Goal: Information Seeking & Learning: Learn about a topic

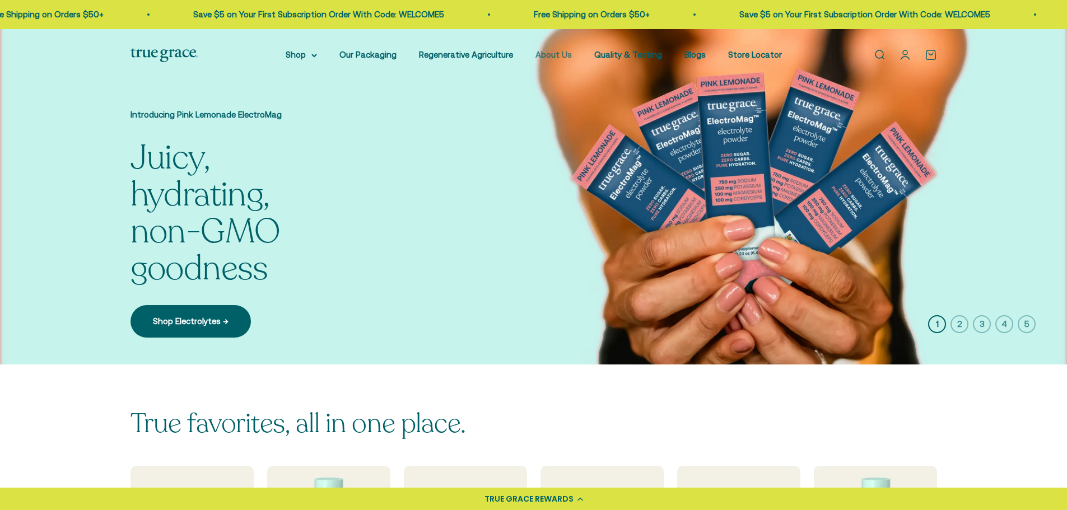
click at [558, 55] on link "About Us" at bounding box center [553, 55] width 36 height 10
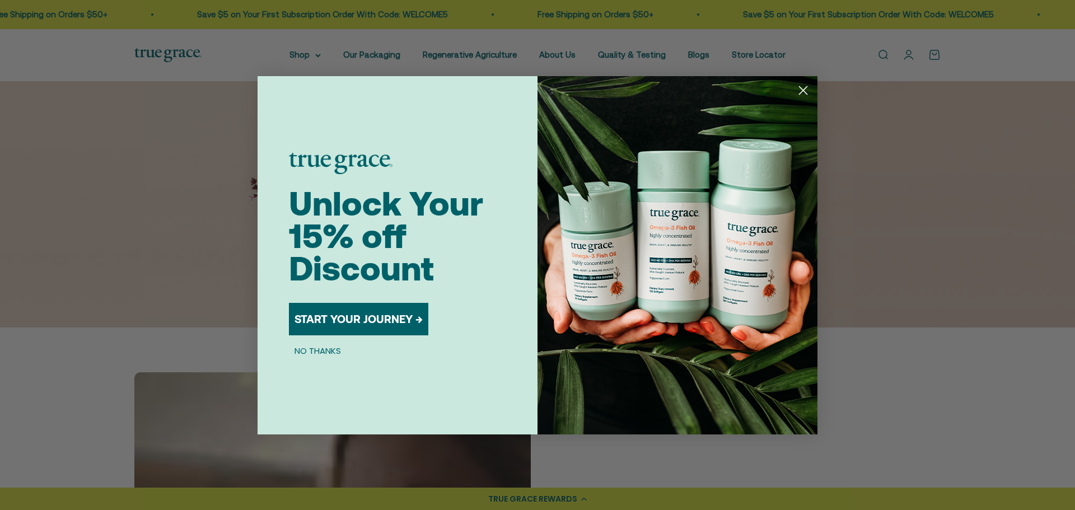
click at [805, 86] on circle "Close dialog" at bounding box center [803, 90] width 18 height 18
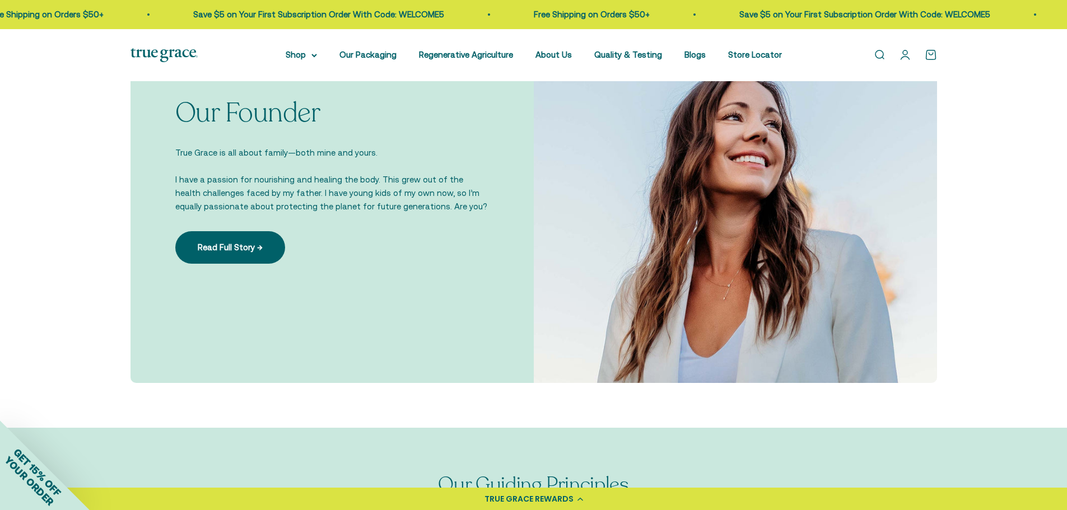
scroll to position [840, 0]
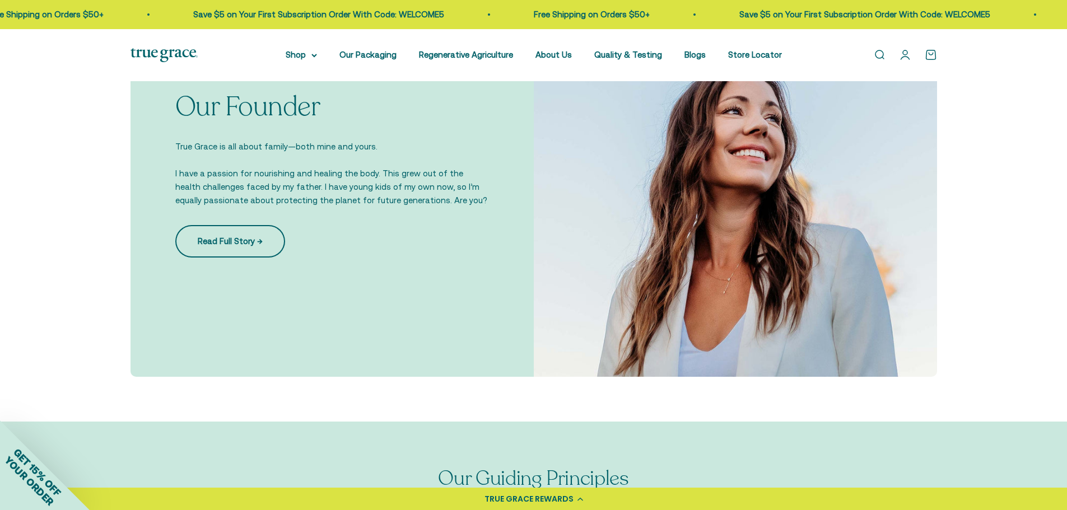
click at [261, 241] on link "Read Full Story →" at bounding box center [230, 241] width 110 height 32
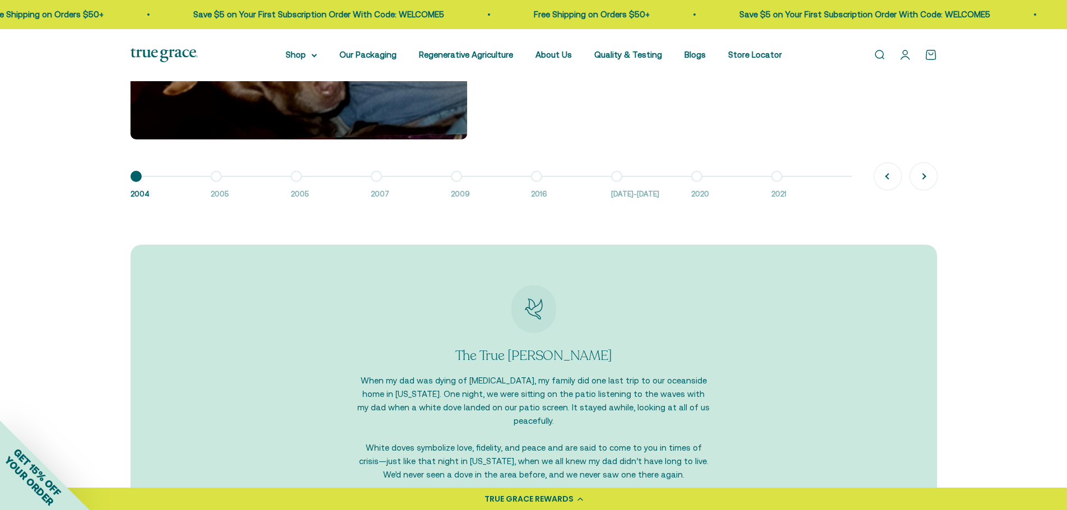
scroll to position [1064, 0]
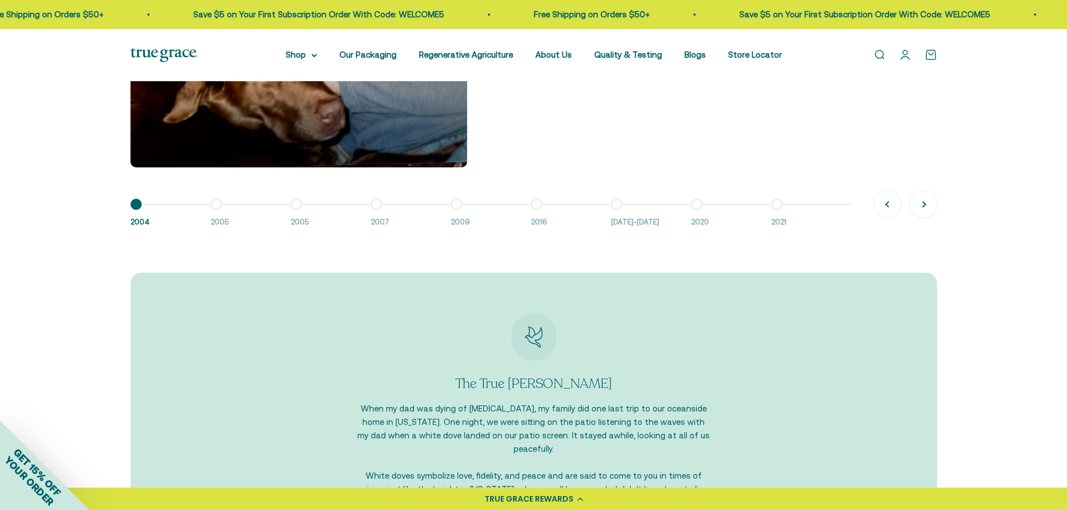
click at [218, 204] on button "Go to item 2 2005" at bounding box center [251, 216] width 80 height 24
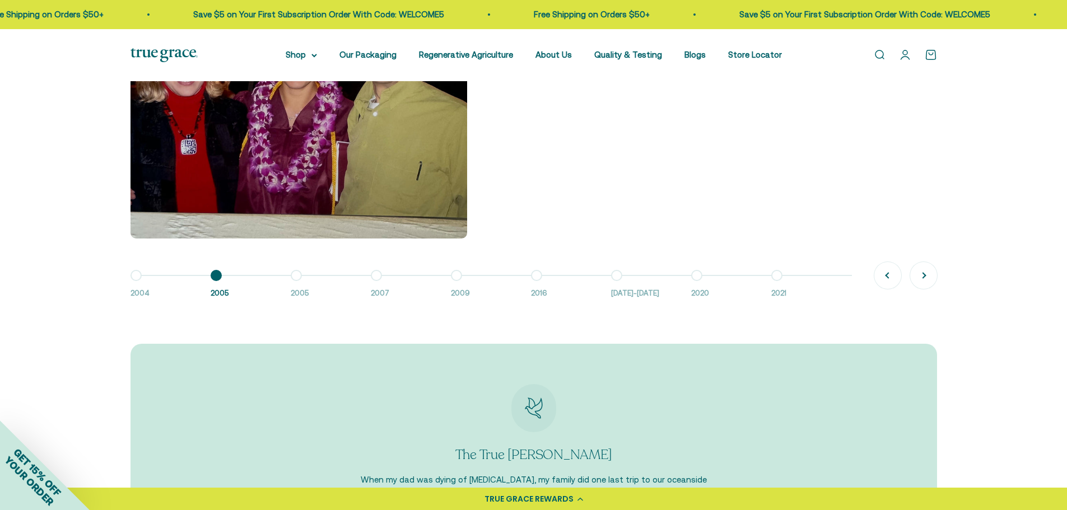
scroll to position [840, 0]
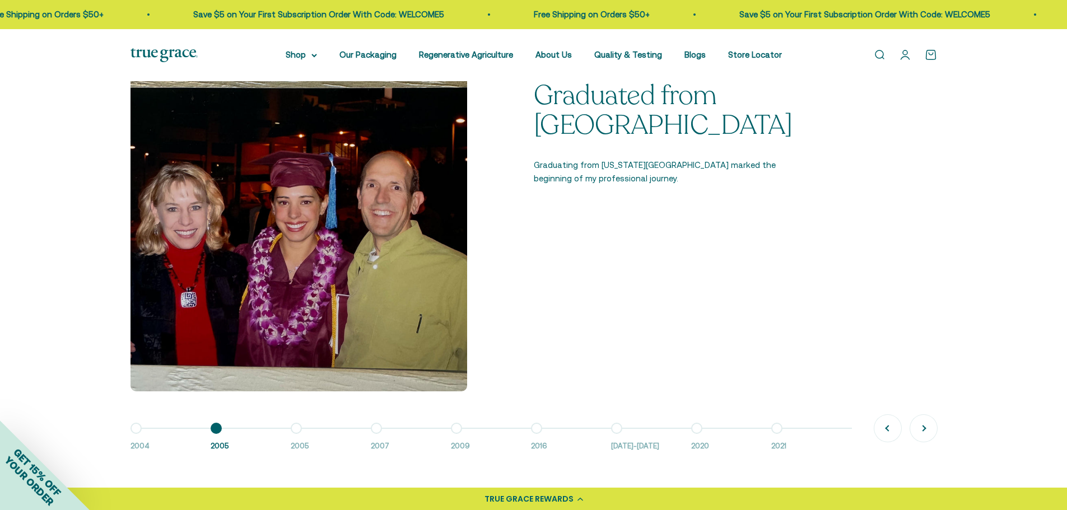
click at [296, 431] on button "Go to item 3 2005" at bounding box center [331, 440] width 80 height 24
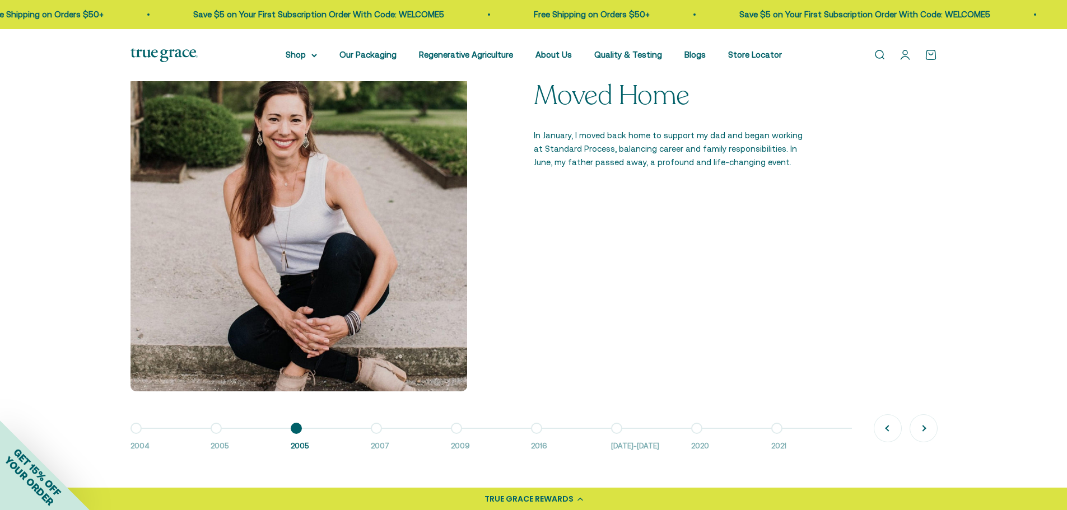
click at [379, 429] on button "Go to item 4 2007" at bounding box center [411, 440] width 80 height 24
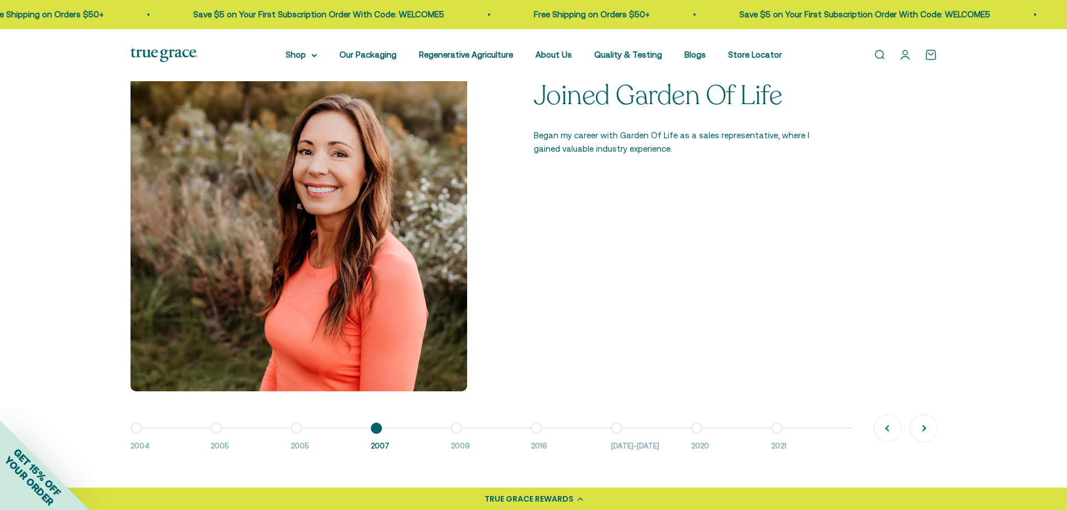
click at [451, 429] on button "Go to item 5 2009" at bounding box center [491, 440] width 80 height 24
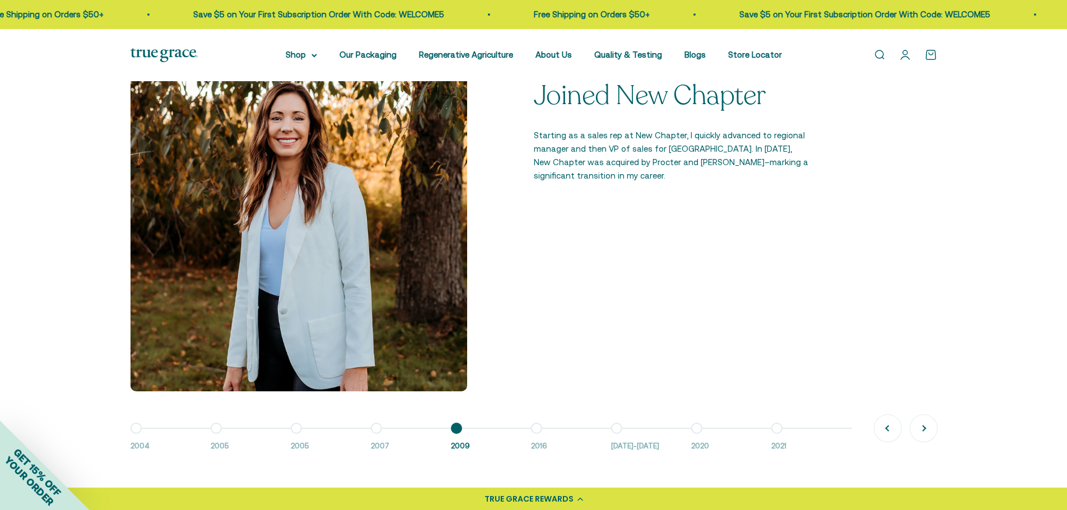
click at [533, 428] on button "Go to item 6 2016" at bounding box center [571, 440] width 80 height 24
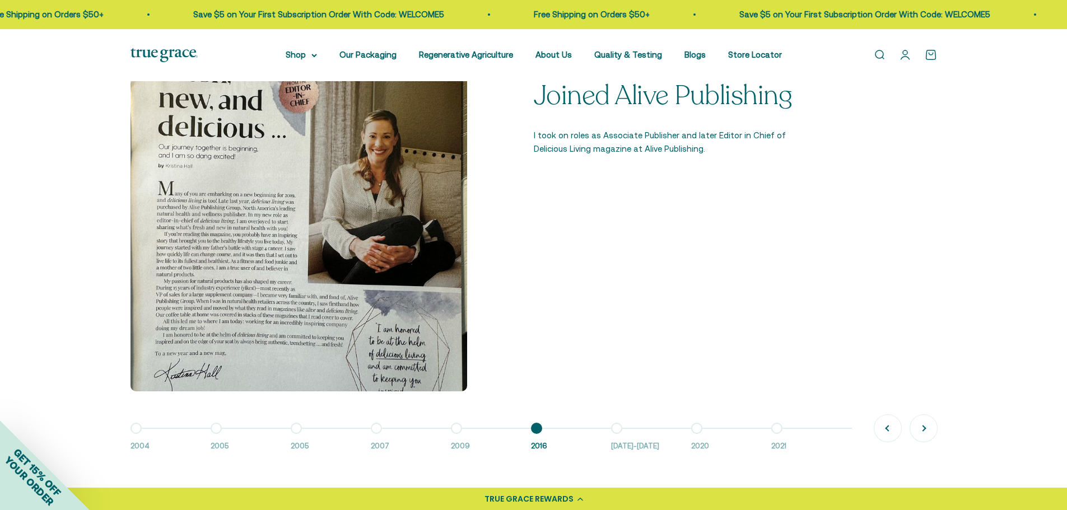
click at [614, 431] on button "Go to item 7 [DATE]-[DATE]" at bounding box center [651, 440] width 80 height 24
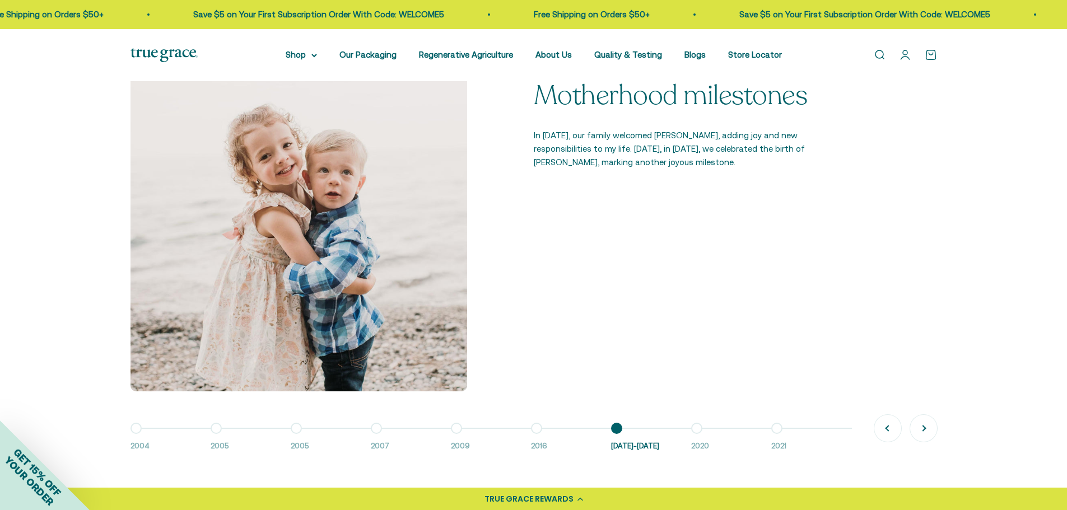
click at [695, 428] on button "Go to item 8 2020" at bounding box center [731, 440] width 80 height 24
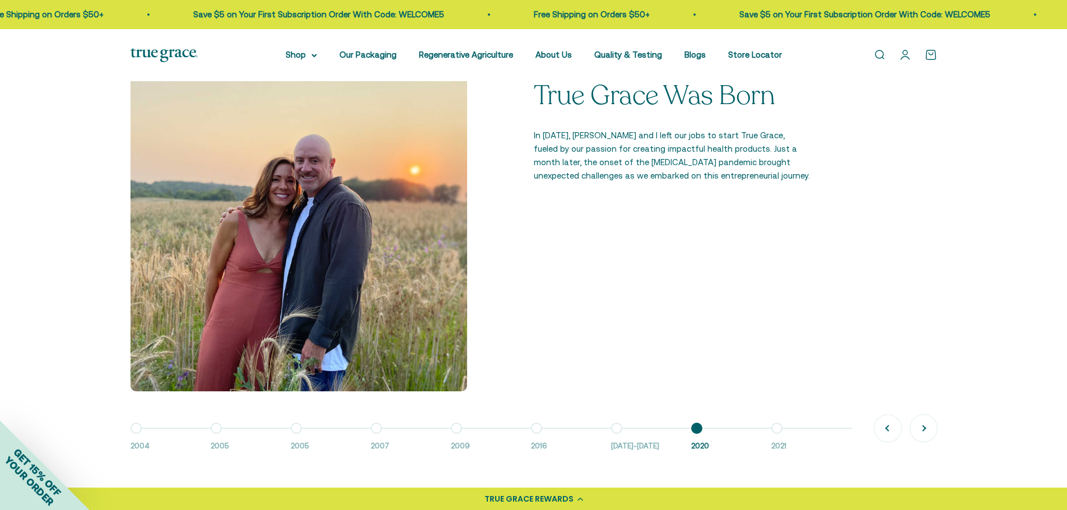
click at [775, 430] on button "Go to item 9 2021" at bounding box center [811, 440] width 80 height 24
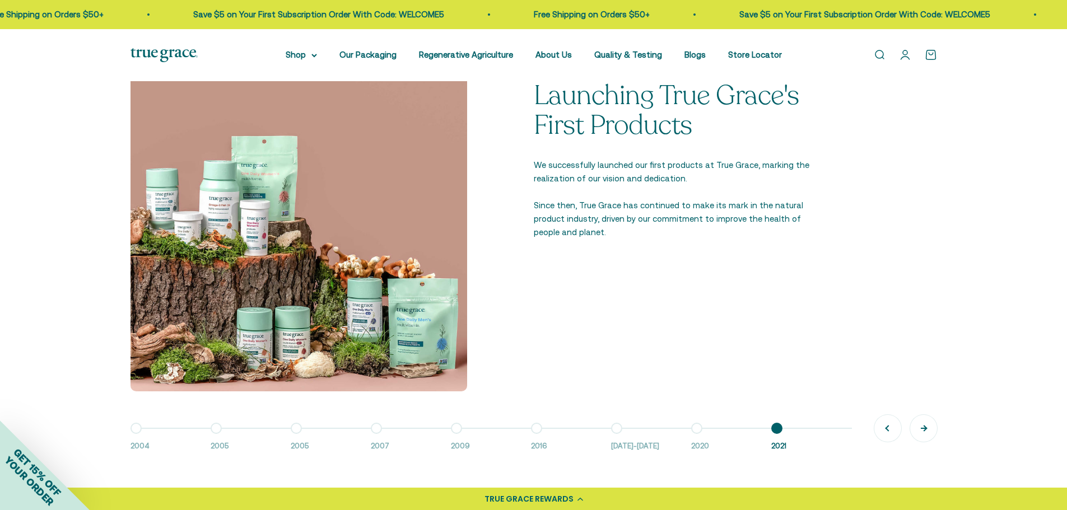
click at [928, 430] on button "Next" at bounding box center [923, 428] width 27 height 27
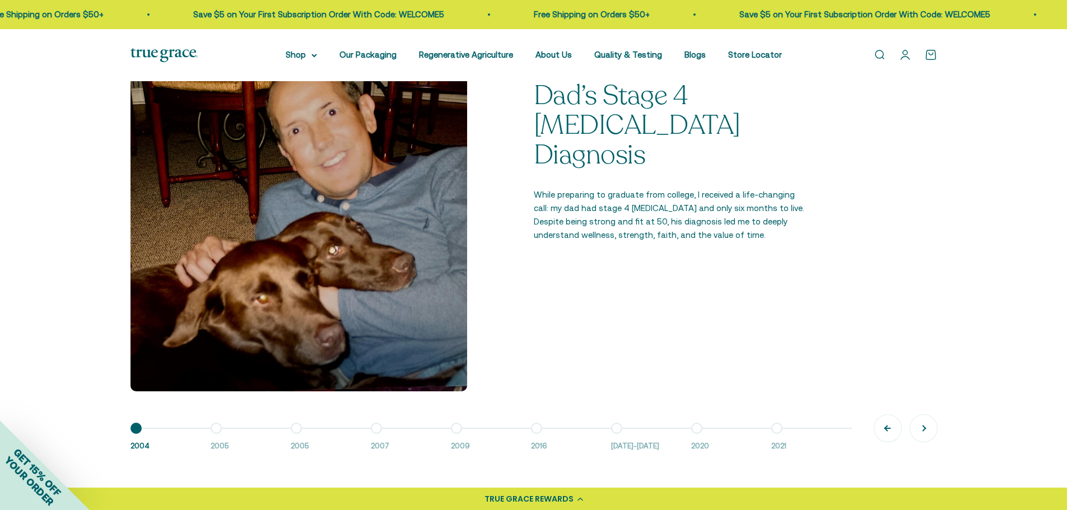
click at [879, 429] on button "Previous" at bounding box center [887, 428] width 27 height 27
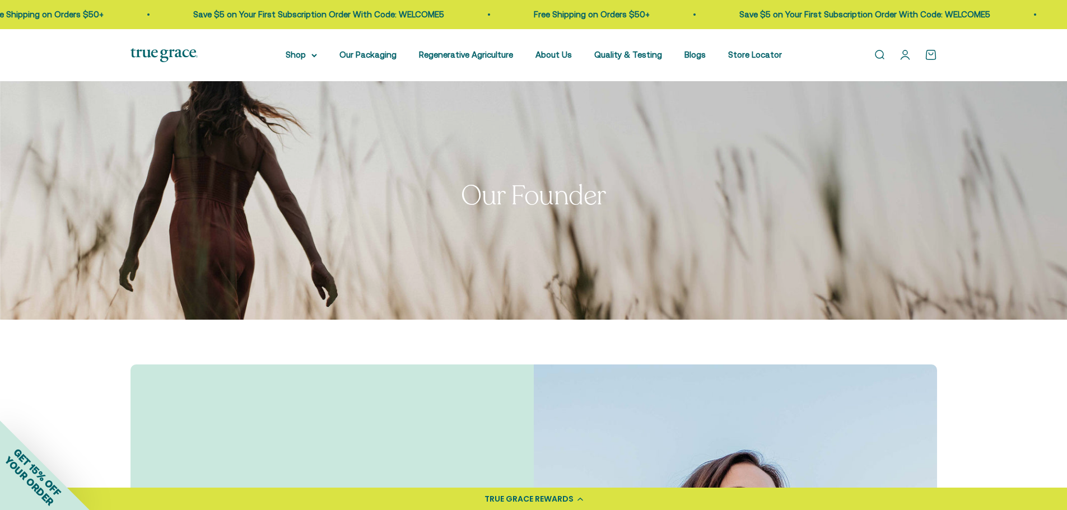
scroll to position [0, 0]
